Goal: Information Seeking & Learning: Learn about a topic

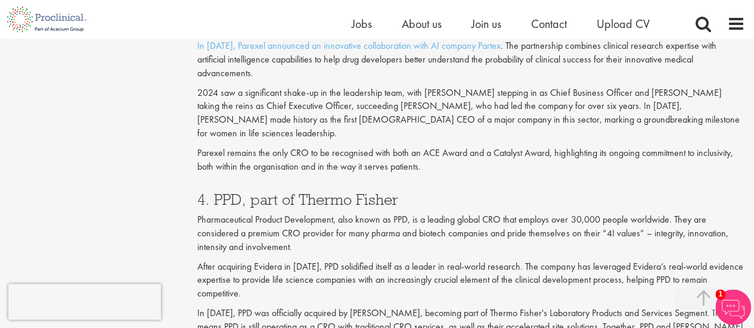
scroll to position [1665, 0]
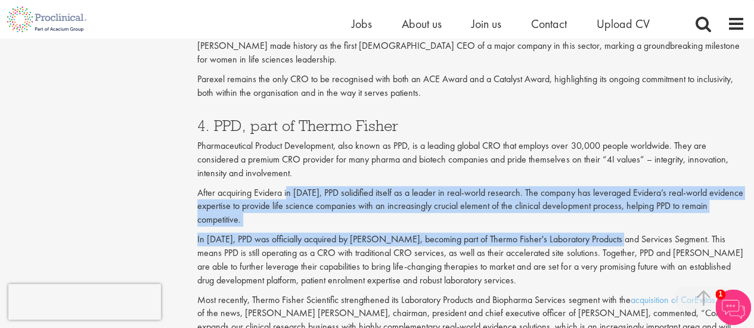
drag, startPoint x: 288, startPoint y: 152, endPoint x: 590, endPoint y: 201, distance: 306.1
click at [609, 192] on div "4. PPD, part of Thermo Fisher Pharmaceutical Product Development, also known as…" at bounding box center [470, 243] width 565 height 275
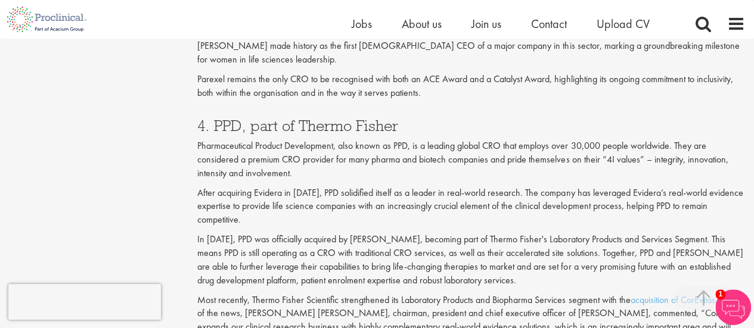
click at [484, 233] on p "In [DATE], PPD was officially acquired by [PERSON_NAME], becoming part of Therm…" at bounding box center [471, 260] width 548 height 54
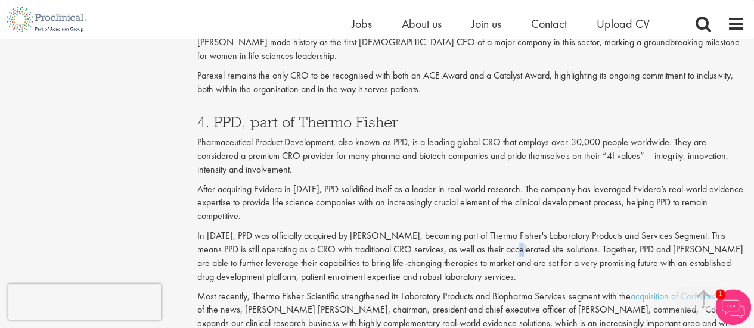
scroll to position [1903, 0]
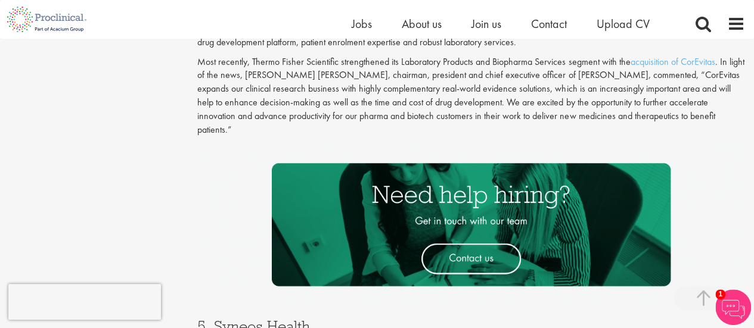
click at [452, 76] on p "Most recently, Thermo Fisher Scientific strengthened its Laboratory Products an…" at bounding box center [471, 96] width 548 height 82
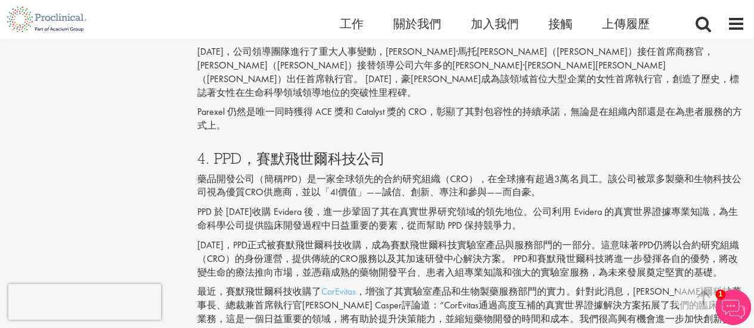
scroll to position [1528, 0]
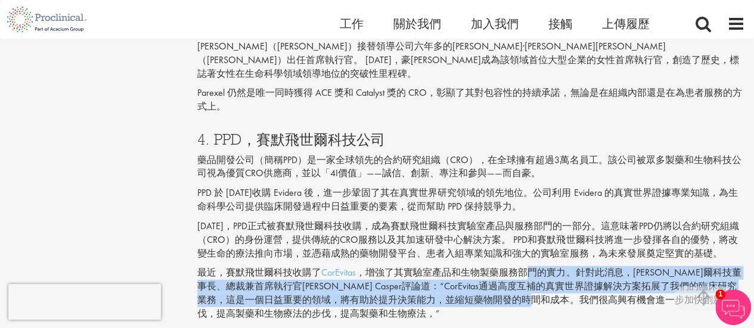
drag, startPoint x: 517, startPoint y: 245, endPoint x: 598, endPoint y: 277, distance: 87.2
click at [598, 276] on font "，增強了其實驗室產品和生物製藥服務部門的實力。針對此消息，[PERSON_NAME]爾科技董事長、總裁兼首席執行官[PERSON_NAME] Casper評論…" at bounding box center [468, 293] width 543 height 54
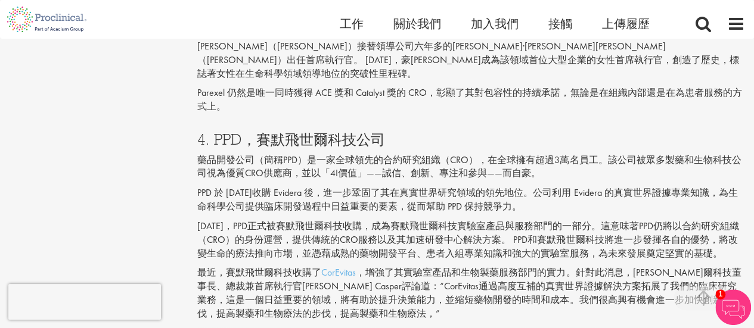
click at [568, 293] on p "最近，賽默飛世爾科技收購了 CorEvitas ，增強了其實驗室產品和生物製藥服務部門的實力。針對此消息，[PERSON_NAME]爾科技董事長、總裁兼首席執…" at bounding box center [471, 293] width 548 height 54
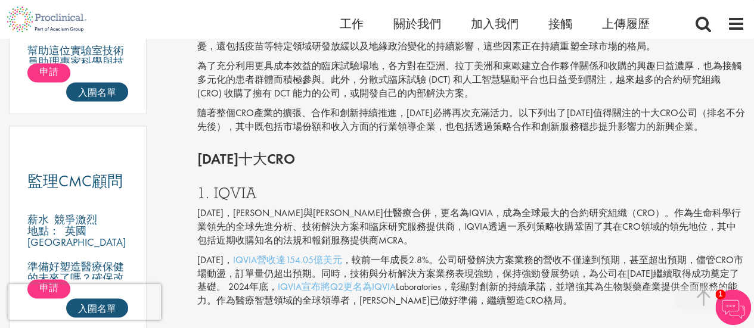
scroll to position [970, 0]
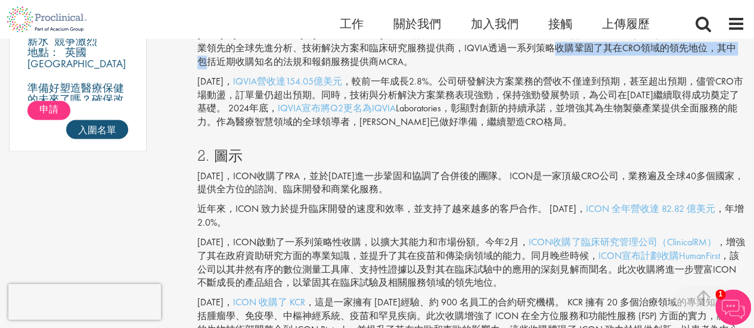
drag, startPoint x: 473, startPoint y: 125, endPoint x: 675, endPoint y: 55, distance: 212.9
click at [679, 55] on p "[DATE]，[PERSON_NAME]與[PERSON_NAME]仕醫療合併，更名為IQVIA，成為全球最大的合約研究組織（CRO）。作為生命科學行業領先的…" at bounding box center [471, 48] width 548 height 41
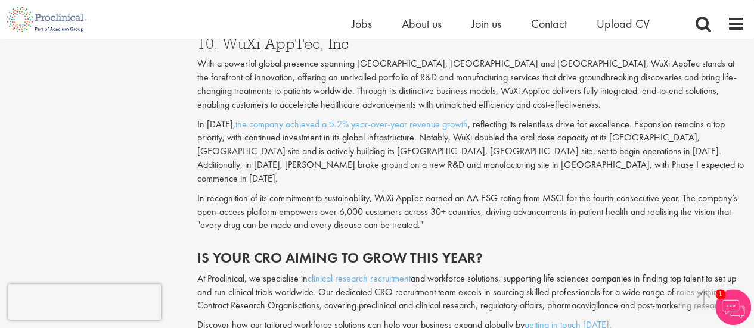
scroll to position [2979, 0]
